Goal: Task Accomplishment & Management: Use online tool/utility

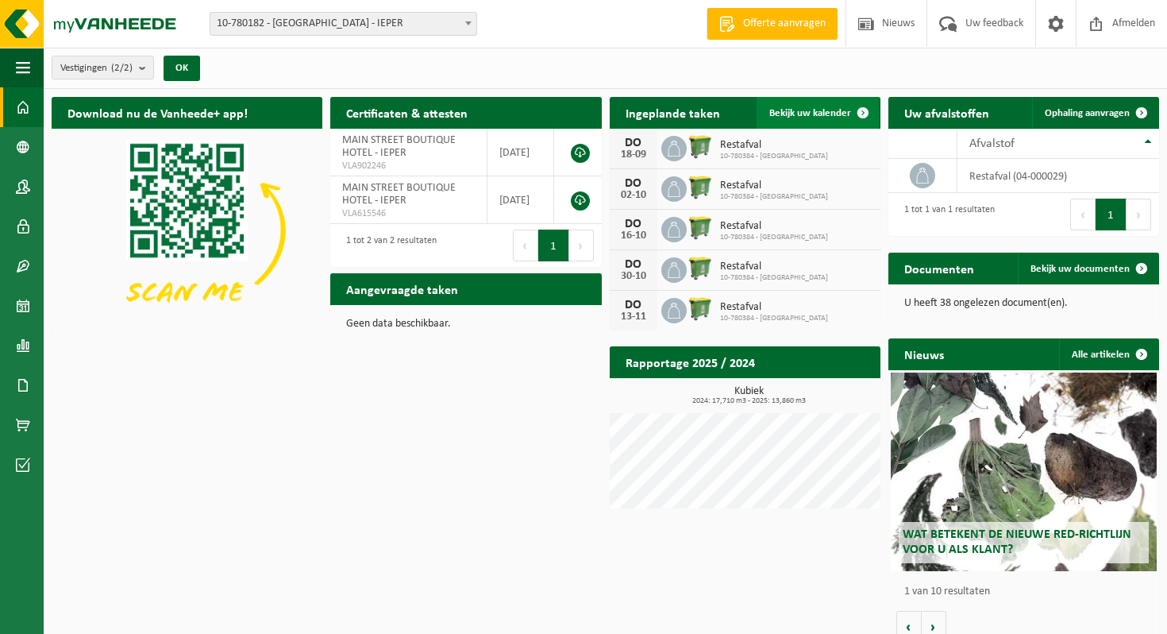
click at [800, 109] on span "Bekijk uw kalender" at bounding box center [810, 113] width 82 height 10
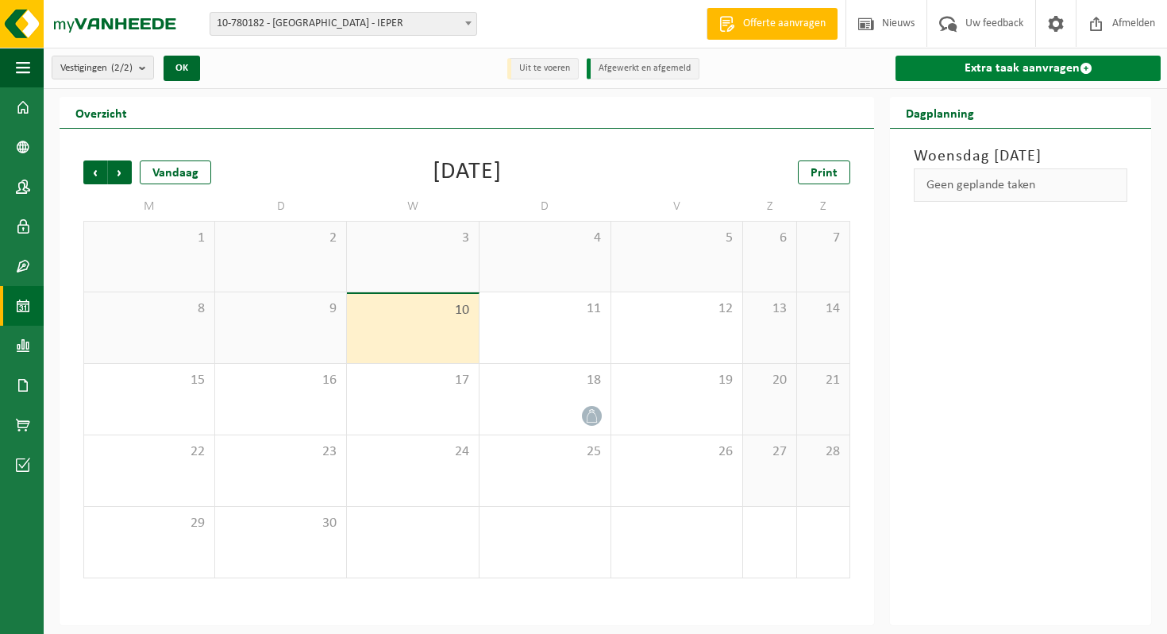
click at [930, 70] on link "Extra taak aanvragen" at bounding box center [1028, 68] width 265 height 25
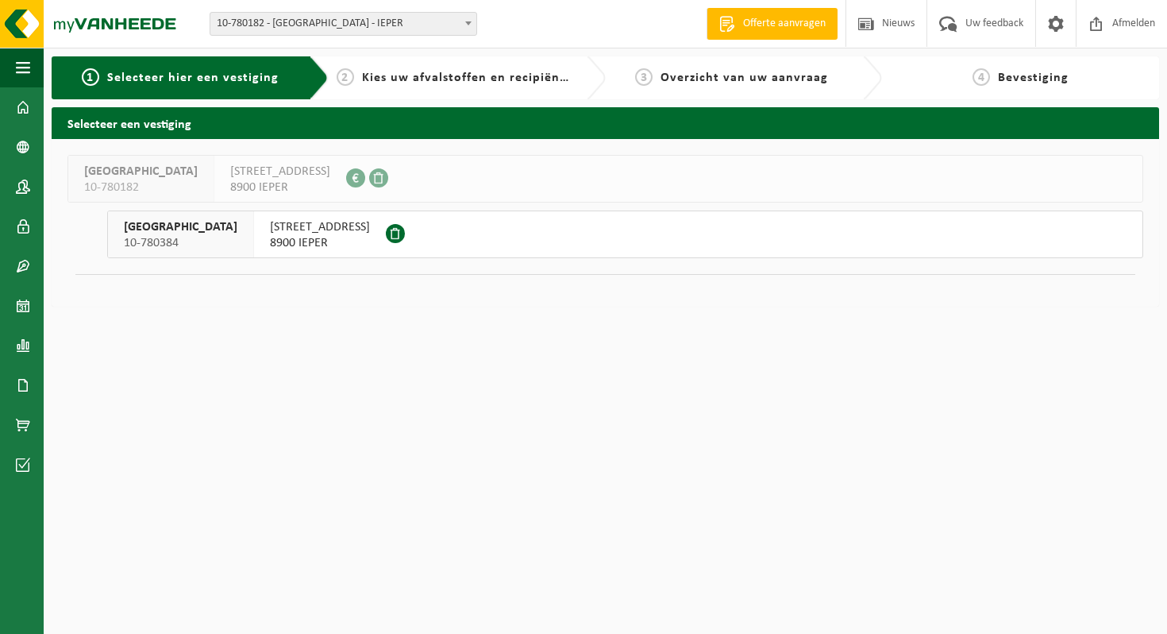
click at [356, 237] on span "8900 IEPER" at bounding box center [320, 243] width 100 height 16
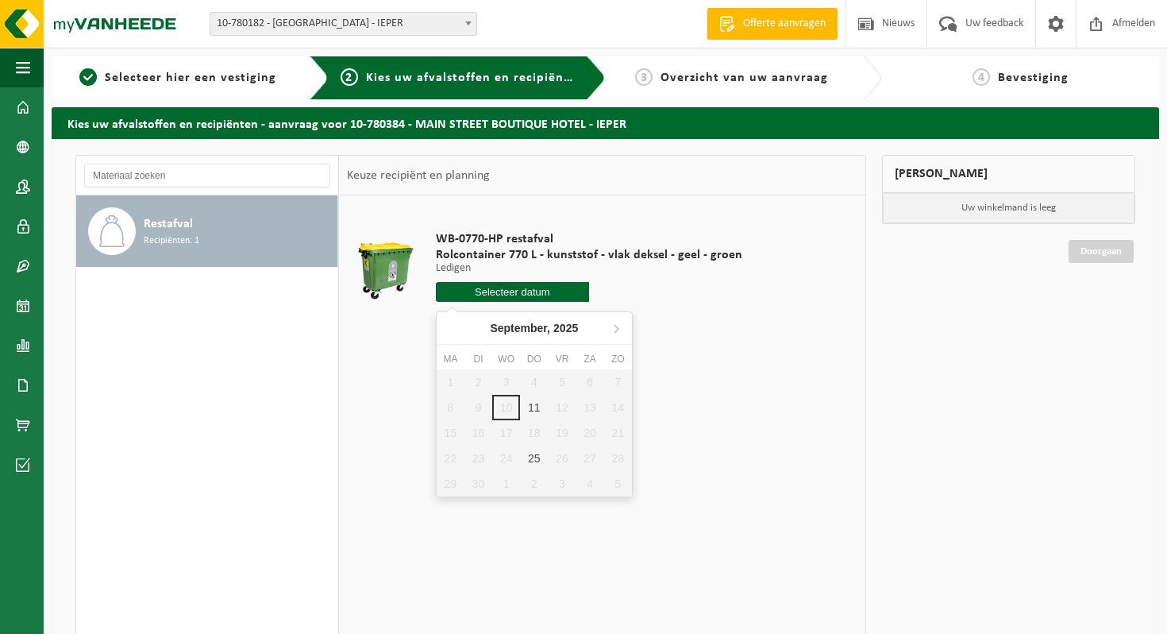
click at [538, 287] on input "text" at bounding box center [512, 292] width 153 height 20
click at [533, 407] on div "11" at bounding box center [534, 407] width 28 height 25
type input "Van [DATE]"
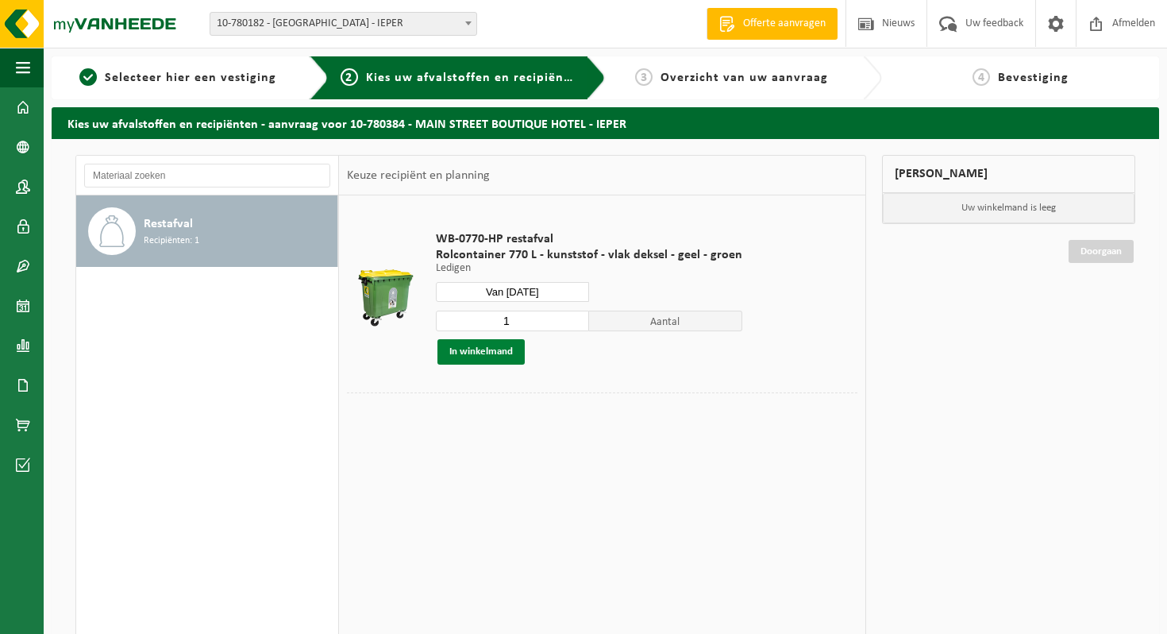
click at [484, 351] on button "In winkelmand" at bounding box center [480, 351] width 87 height 25
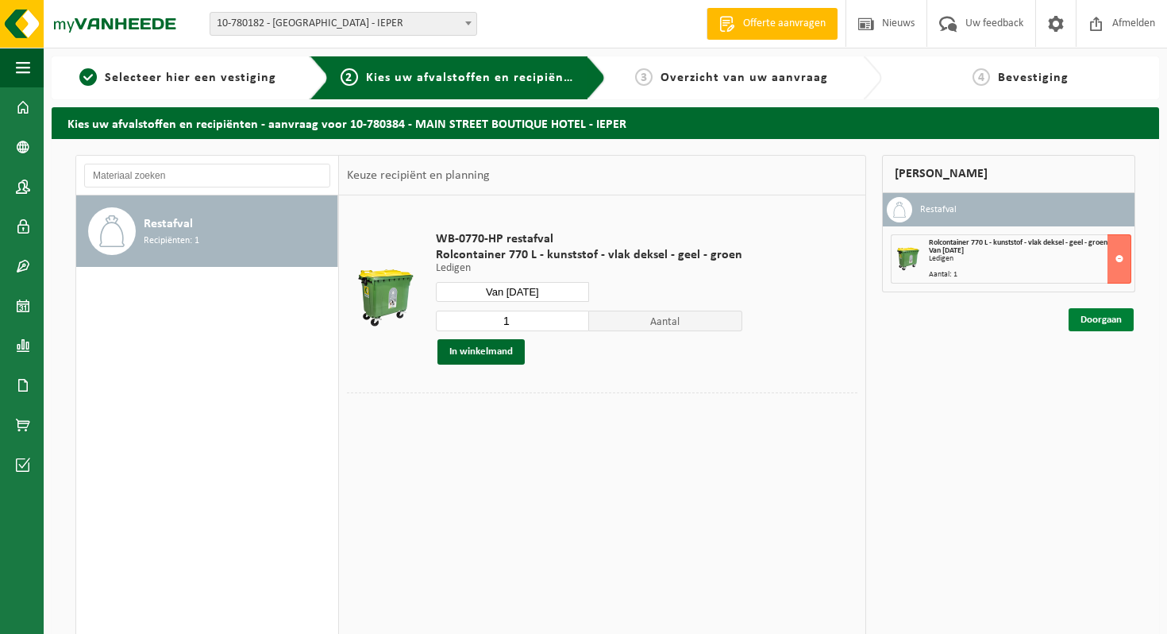
click at [1088, 316] on link "Doorgaan" at bounding box center [1101, 319] width 65 height 23
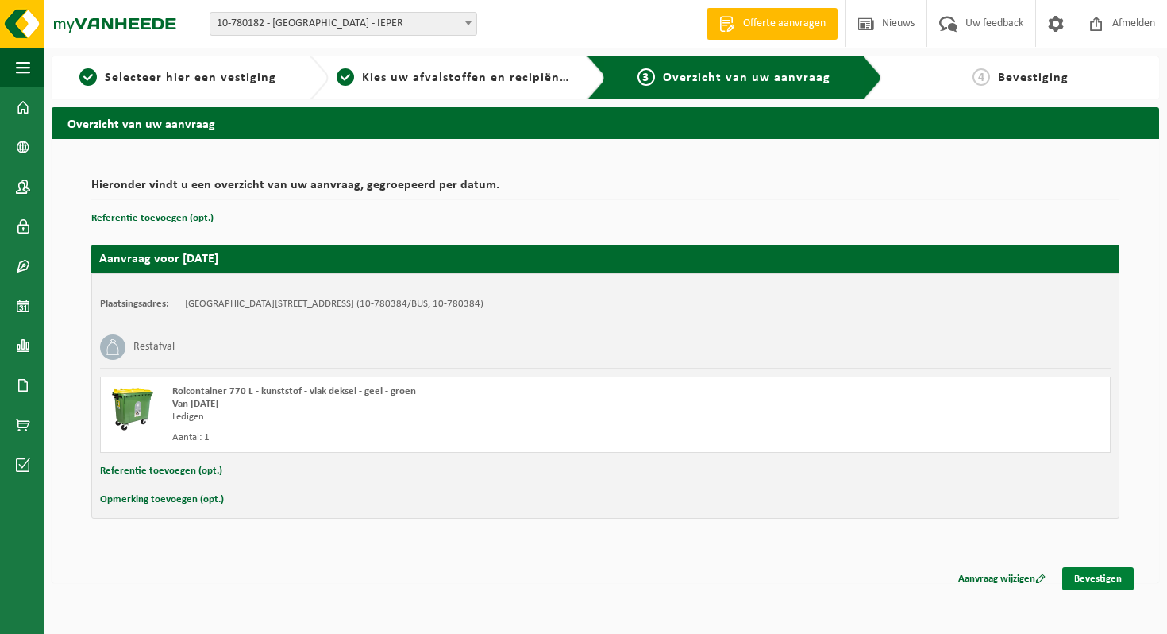
click at [1080, 568] on link "Bevestigen" at bounding box center [1097, 578] width 71 height 23
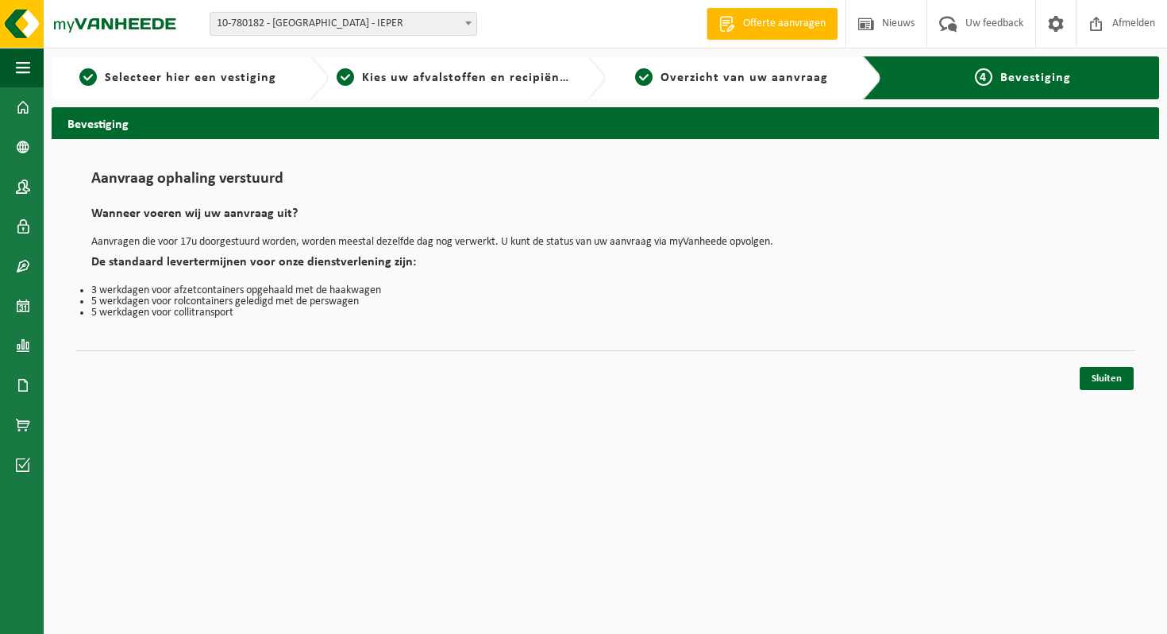
click at [892, 412] on html "Vestiging: 10-780182 - MAIN STREET BOUTIQUE HOTEL - IEPER 10-780384 - MAIN STRE…" at bounding box center [583, 317] width 1167 height 634
